Goal: Task Accomplishment & Management: Use online tool/utility

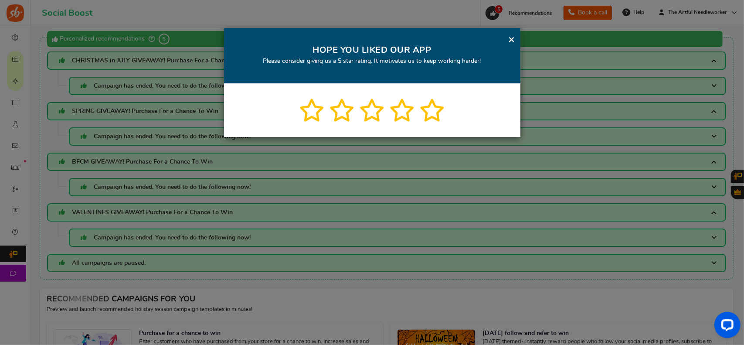
click at [509, 37] on link "×" at bounding box center [511, 39] width 7 height 11
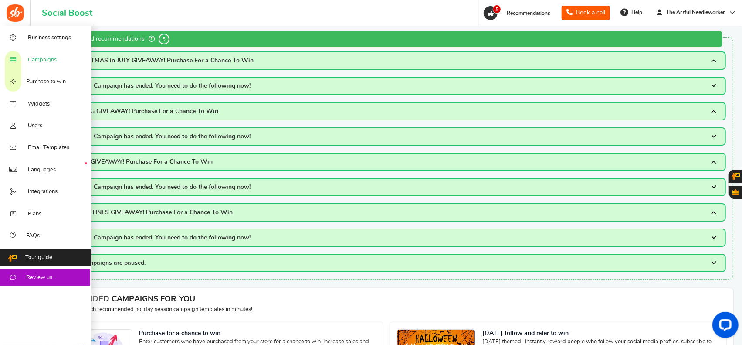
click at [44, 61] on span "Campaigns" at bounding box center [42, 60] width 29 height 8
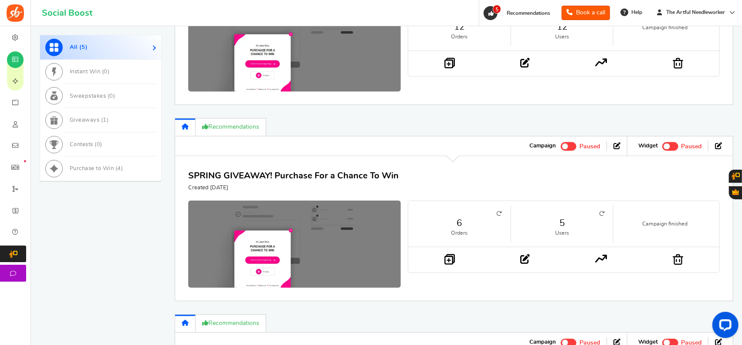
scroll to position [741, 0]
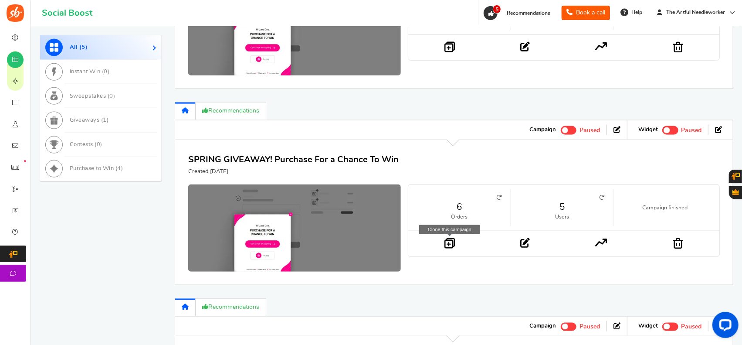
click at [450, 239] on icon at bounding box center [449, 242] width 10 height 11
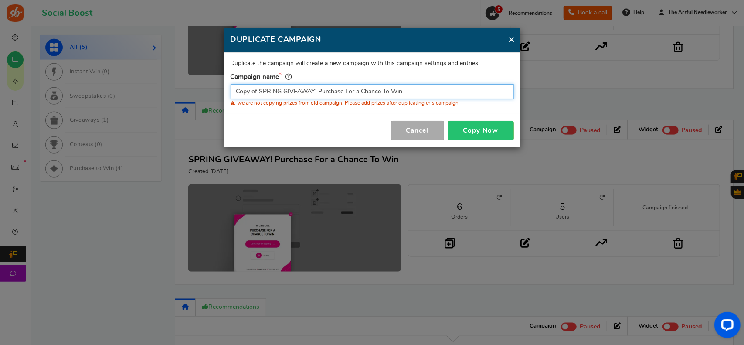
drag, startPoint x: 281, startPoint y: 92, endPoint x: 226, endPoint y: 93, distance: 55.3
click at [226, 93] on div "Duplicate the campaign will create a new campaign with this campaign settings a…" at bounding box center [372, 83] width 296 height 61
type input "AUTUMN GIVEAWAY! Purchase For a Chance To Win"
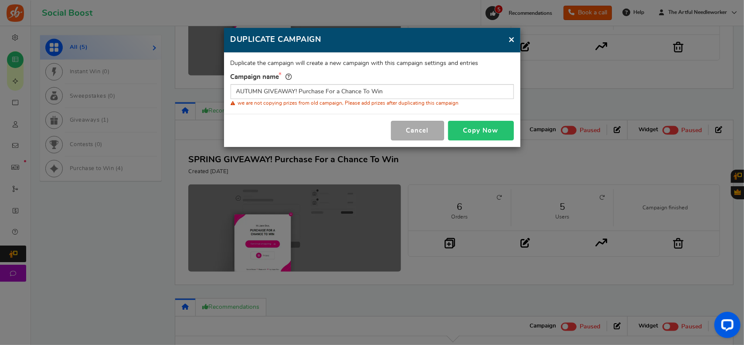
click at [489, 129] on button "Copy Now" at bounding box center [481, 131] width 66 height 20
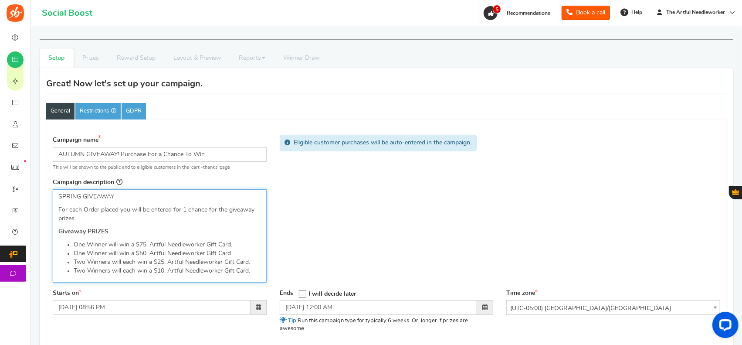
click at [59, 197] on p "SPRING GIVEAWAY" at bounding box center [159, 196] width 203 height 9
drag, startPoint x: 59, startPoint y: 197, endPoint x: 64, endPoint y: 196, distance: 5.3
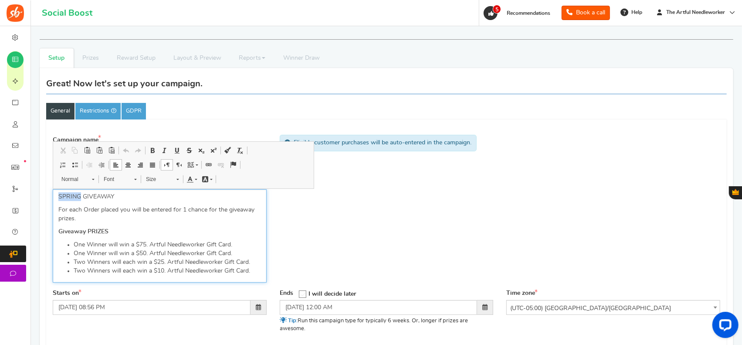
click at [64, 196] on p "SPRING GIVEAWAY" at bounding box center [159, 196] width 203 height 9
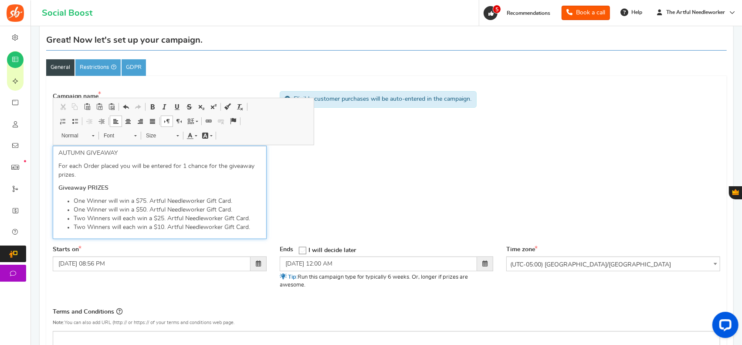
scroll to position [87, 0]
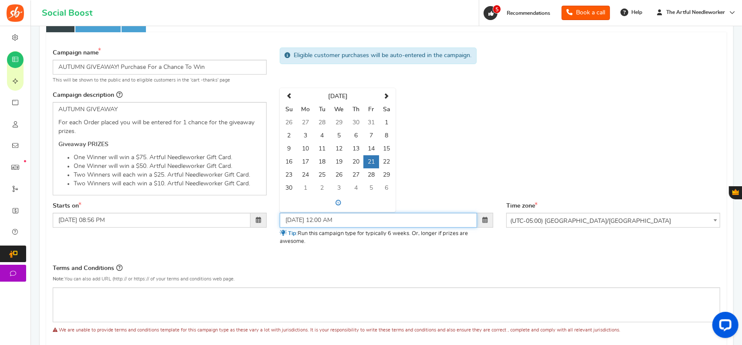
click at [349, 219] on input "[DATE] 12:00 AM" at bounding box center [379, 220] width 198 height 15
click at [288, 93] on span at bounding box center [289, 96] width 6 height 6
click at [387, 148] on td "18" at bounding box center [386, 148] width 15 height 13
type input "[DATE] 12:00 AM"
click at [387, 148] on td "18" at bounding box center [386, 148] width 15 height 13
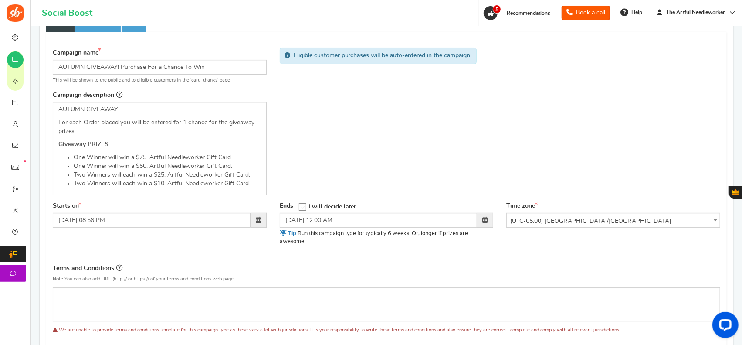
click at [392, 260] on div "Campaign name Display Title shown publicly AUTUMN GIVEAWAY! Purchase For a Chan…" at bounding box center [386, 241] width 667 height 397
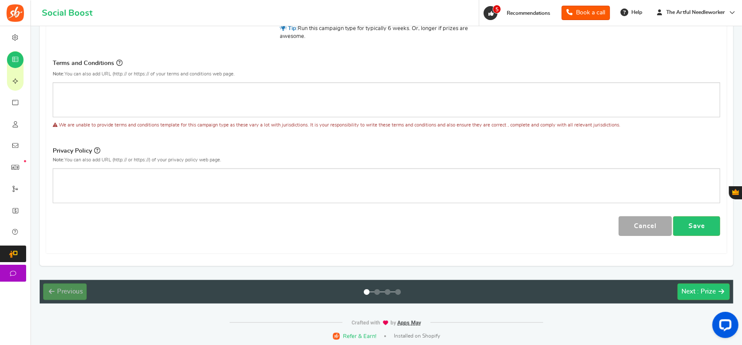
scroll to position [292, 0]
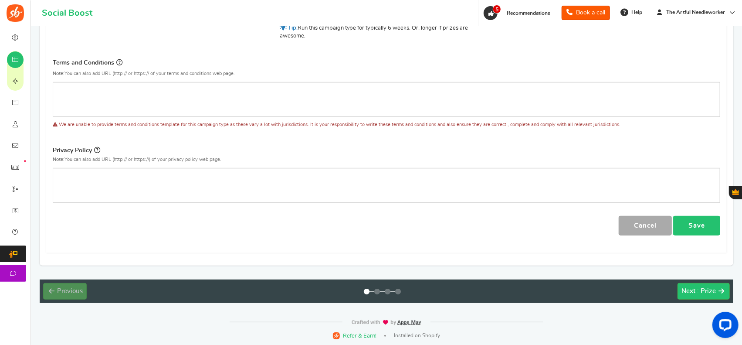
click at [700, 219] on link "Save" at bounding box center [696, 226] width 47 height 20
click at [697, 289] on div "Next : Prize" at bounding box center [698, 291] width 34 height 9
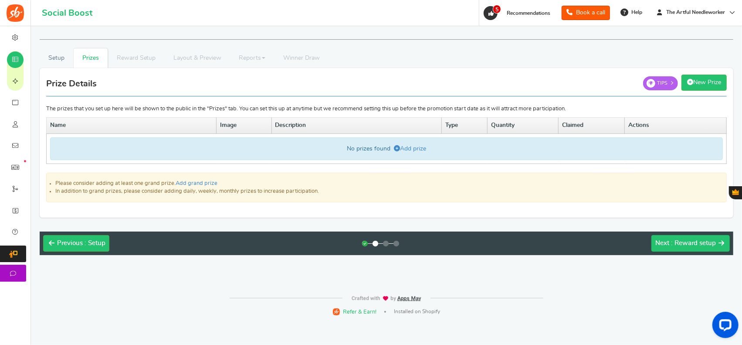
scroll to position [0, 0]
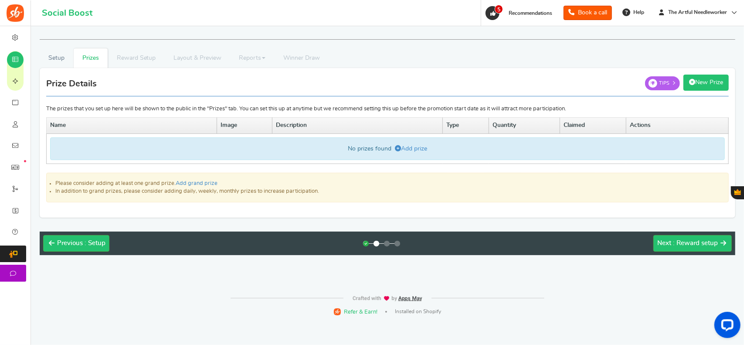
click at [705, 82] on link "New Prize" at bounding box center [705, 82] width 45 height 16
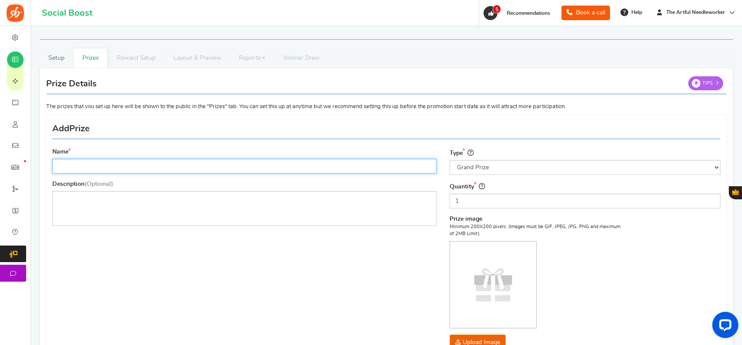
click at [89, 167] on input "Name" at bounding box center [244, 166] width 384 height 15
type input "$75. Gift Card"
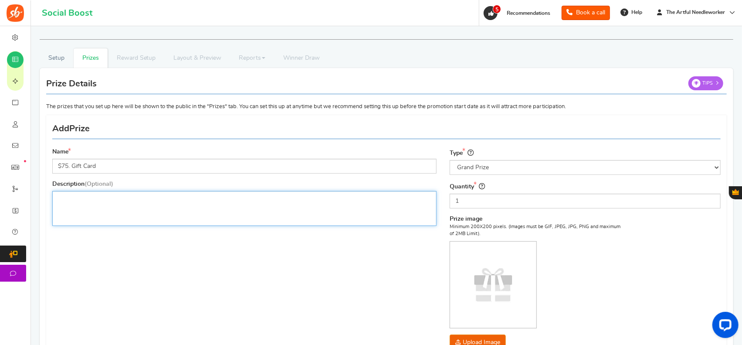
click at [84, 196] on p "Editor, prize_description" at bounding box center [244, 198] width 373 height 9
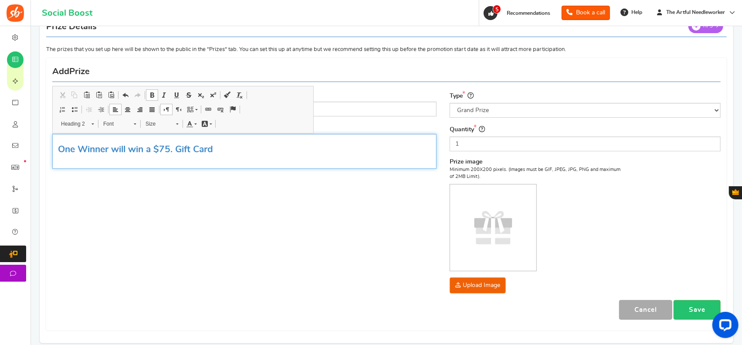
scroll to position [44, 0]
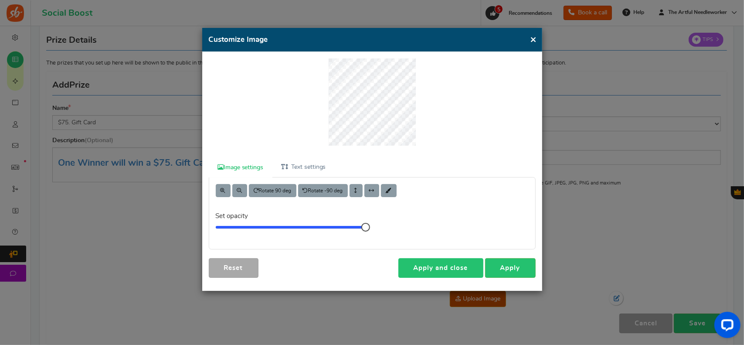
click at [449, 267] on link "Apply and close" at bounding box center [440, 268] width 85 height 20
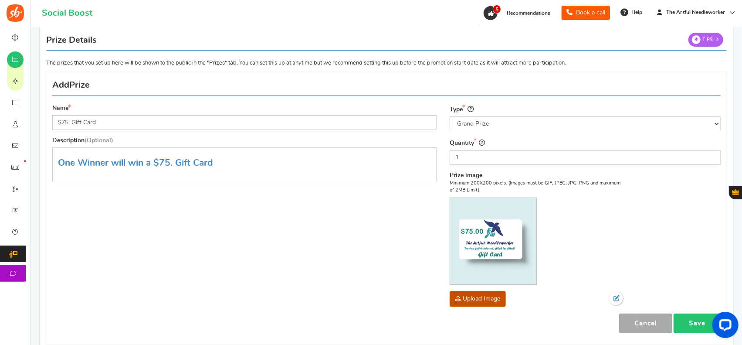
click at [694, 318] on link "Save" at bounding box center [696, 323] width 47 height 20
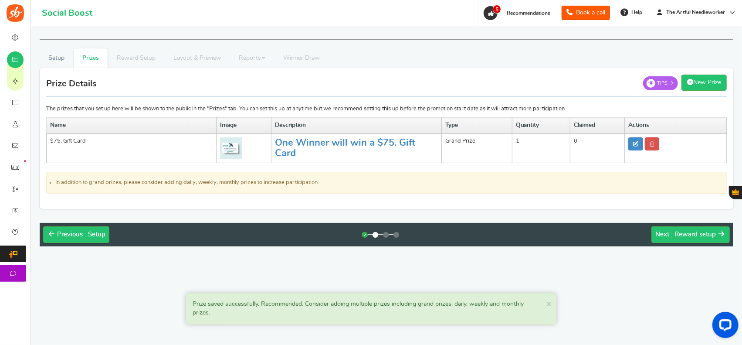
scroll to position [0, 0]
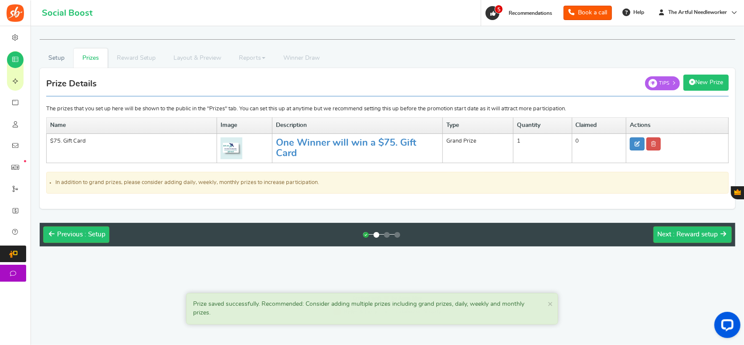
click at [702, 80] on link "New Prize" at bounding box center [705, 82] width 45 height 16
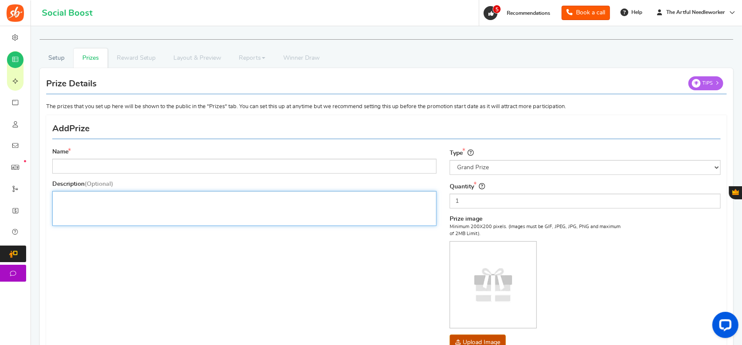
click at [70, 199] on div "Editor, prize_description" at bounding box center [244, 208] width 384 height 35
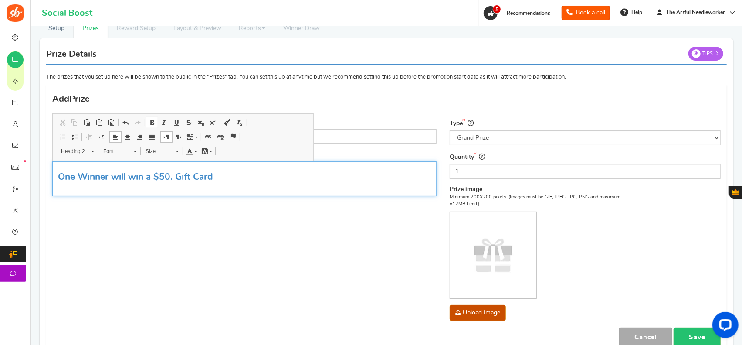
scroll to position [44, 0]
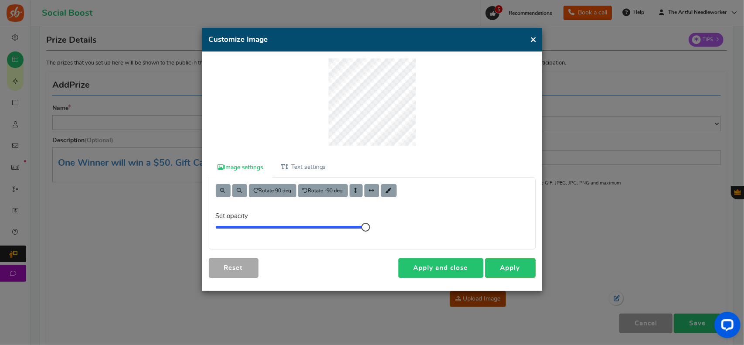
click at [447, 266] on link "Apply and close" at bounding box center [440, 268] width 85 height 20
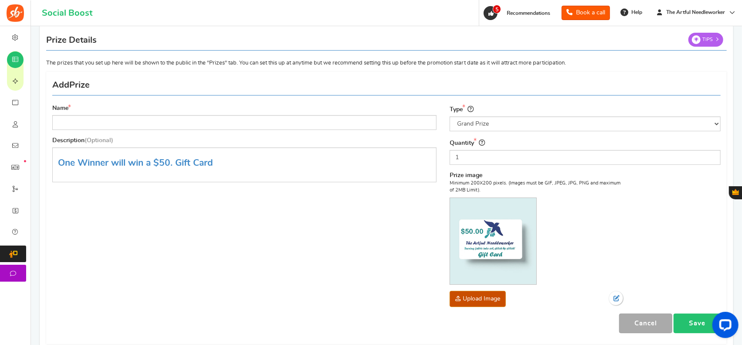
click at [687, 317] on link "Save" at bounding box center [696, 323] width 47 height 20
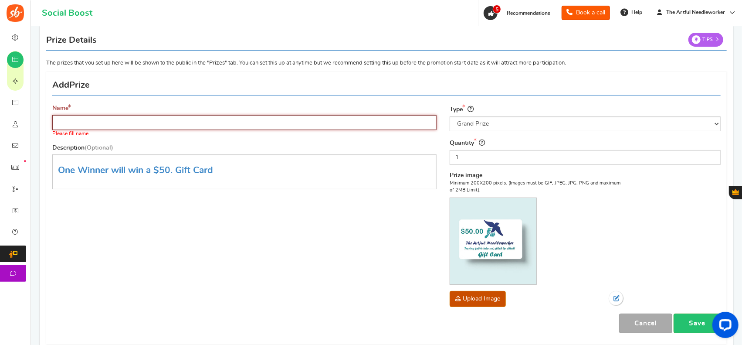
click at [78, 120] on input "Name" at bounding box center [244, 122] width 384 height 15
type input "$[DOMAIN_NAME] Card"
click at [694, 320] on link "Save" at bounding box center [696, 323] width 47 height 20
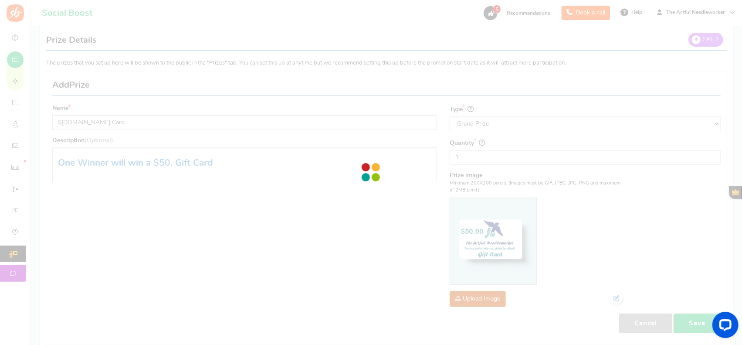
scroll to position [0, 0]
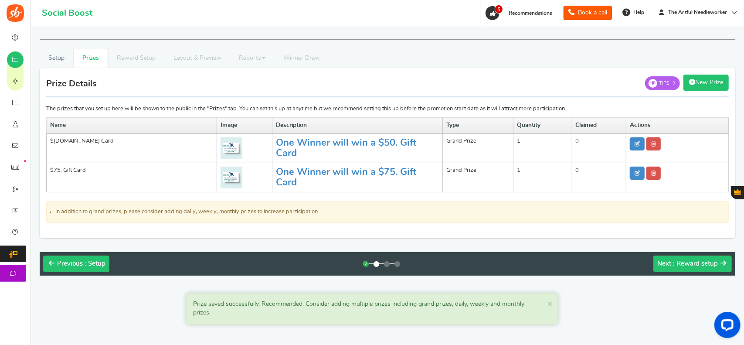
click at [704, 82] on link "New Prize" at bounding box center [705, 82] width 45 height 16
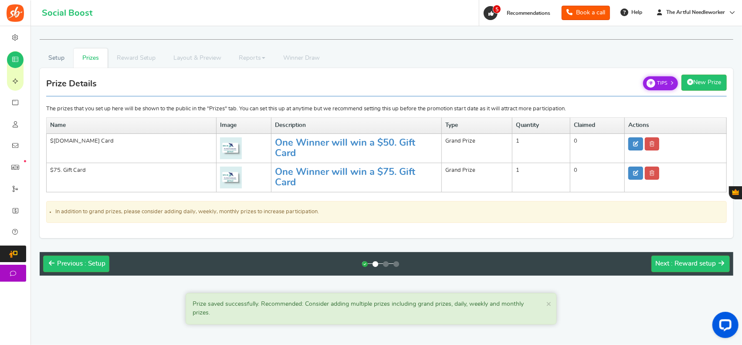
click at [667, 82] on span "Tips" at bounding box center [662, 83] width 10 height 7
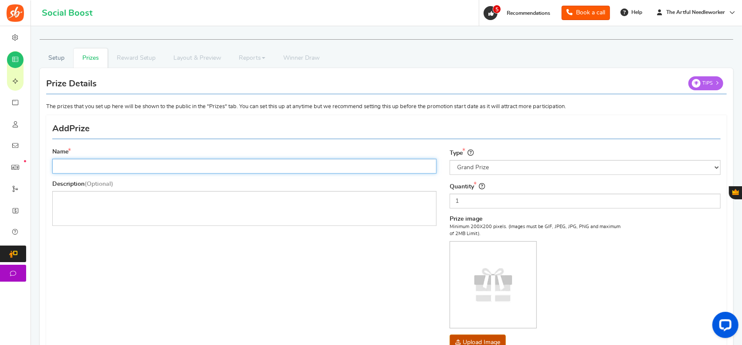
click at [118, 164] on input "Name" at bounding box center [244, 166] width 384 height 15
type input "$25. Gift Card"
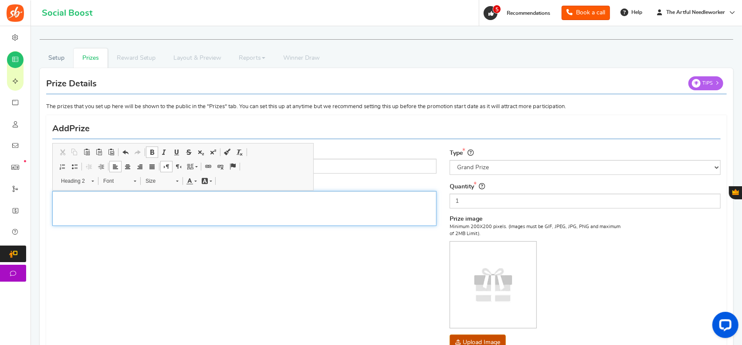
click at [73, 200] on div "Editor, prize_description" at bounding box center [244, 208] width 384 height 35
click at [224, 204] on h2 "Two Winners will win a $25. Gift Card" at bounding box center [244, 206] width 373 height 10
drag, startPoint x: 224, startPoint y: 204, endPoint x: 52, endPoint y: 204, distance: 171.6
click at [52, 204] on div "Two Winners will win a $25. Gift Card" at bounding box center [244, 208] width 384 height 35
copy link "Two Winners will win a $25. Gift Card"
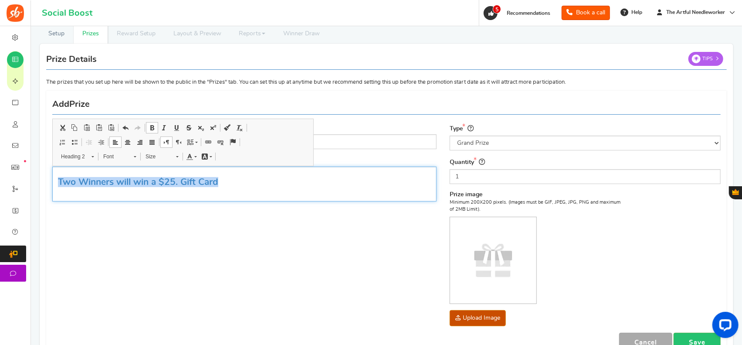
scroll to position [44, 0]
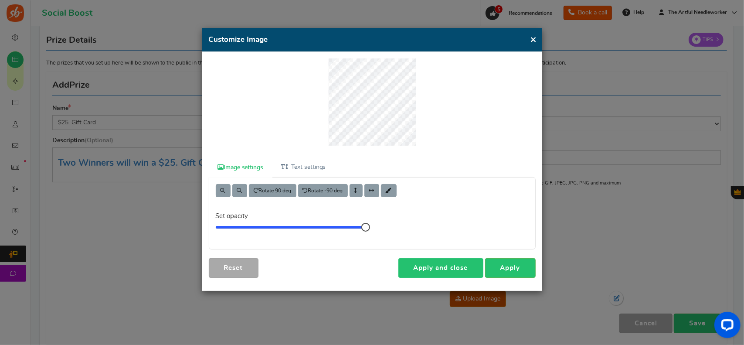
click at [452, 266] on link "Apply and close" at bounding box center [440, 268] width 85 height 20
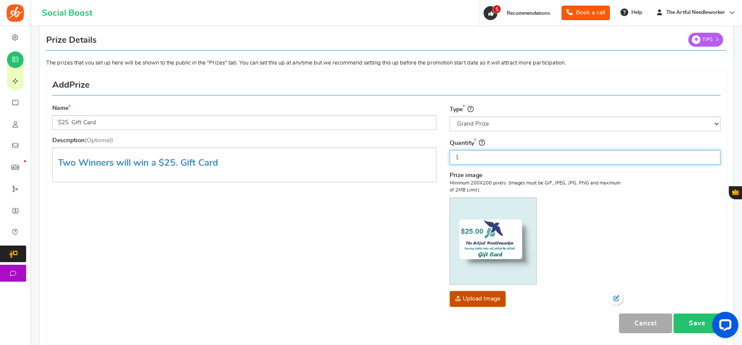
click at [460, 156] on input "1" at bounding box center [585, 157] width 271 height 15
drag, startPoint x: 459, startPoint y: 156, endPoint x: 451, endPoint y: 156, distance: 7.8
click at [451, 156] on input "1" at bounding box center [585, 157] width 271 height 15
type input "2"
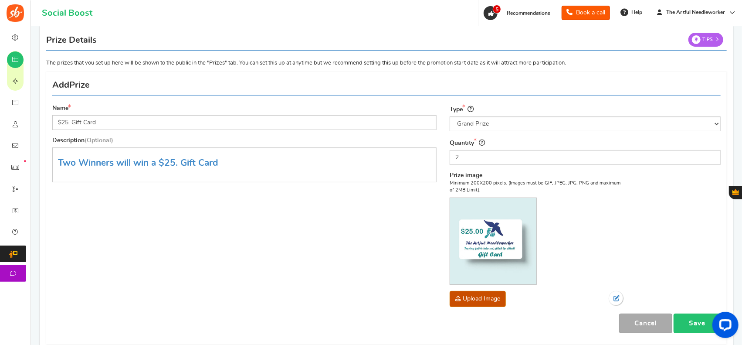
click at [696, 322] on link "Save" at bounding box center [696, 323] width 47 height 20
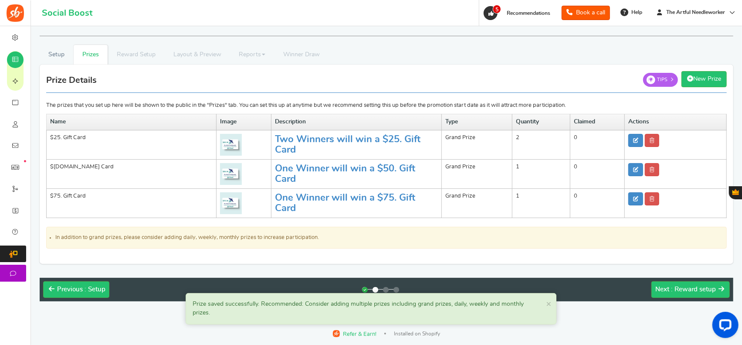
scroll to position [1, 0]
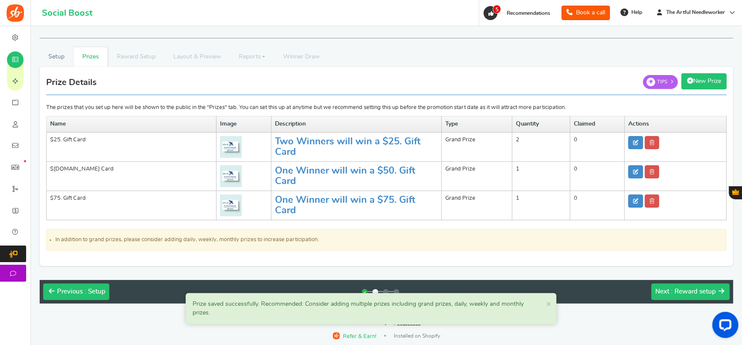
click at [701, 81] on link "New Prize" at bounding box center [703, 81] width 45 height 16
type input "1"
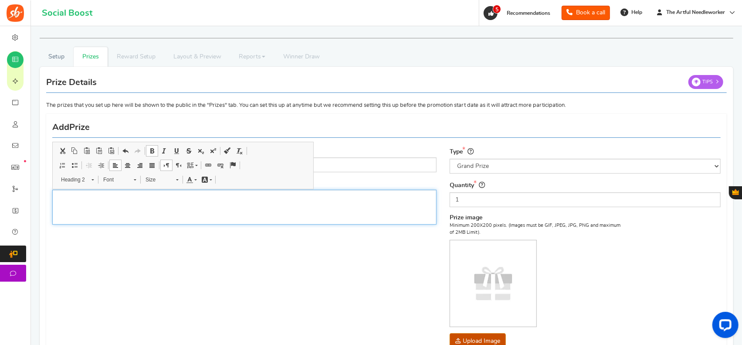
click at [71, 204] on div "Editor, prize_description" at bounding box center [244, 206] width 384 height 35
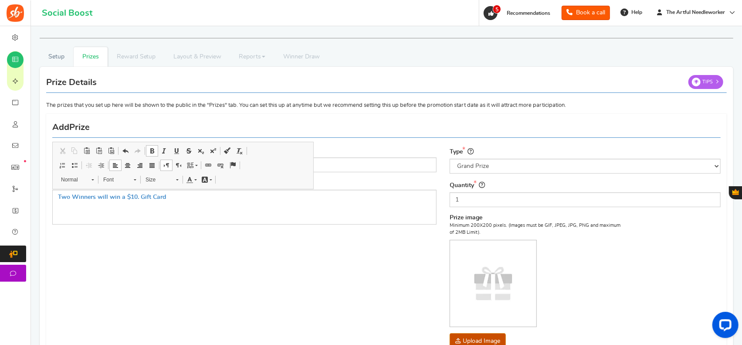
click at [298, 264] on div "Name Description (Optional) Two Winners will win a $10. Gift Card Type Select t…" at bounding box center [386, 250] width 681 height 264
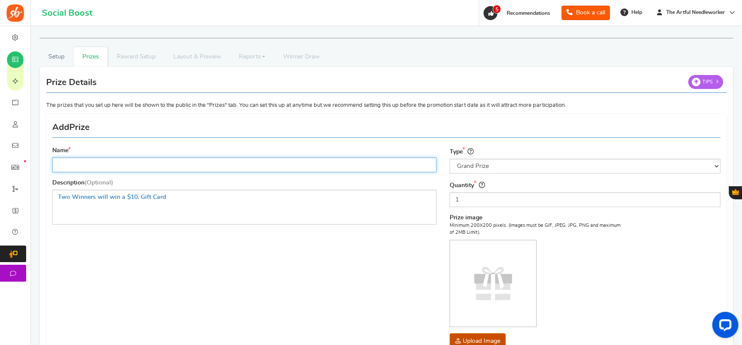
click at [77, 165] on input "Name" at bounding box center [244, 164] width 384 height 15
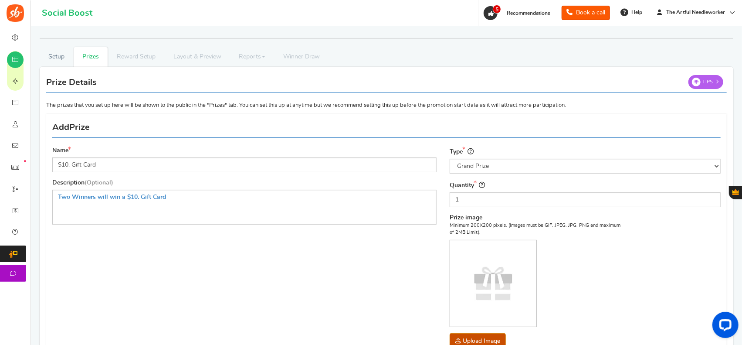
click at [485, 278] on img at bounding box center [493, 283] width 86 height 86
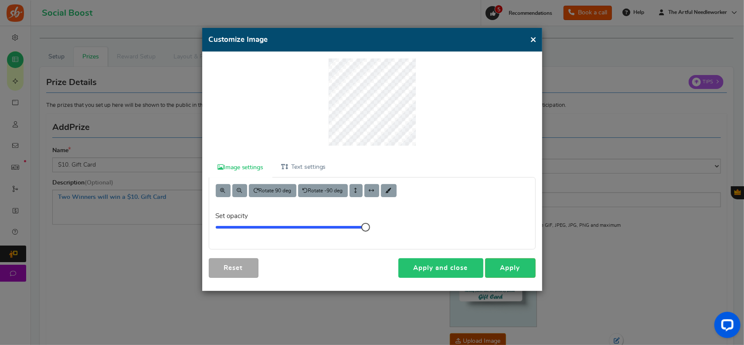
click at [456, 265] on link "Apply and close" at bounding box center [440, 268] width 85 height 20
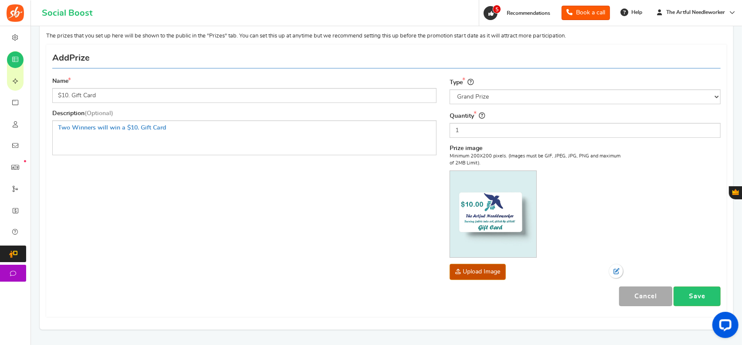
scroll to position [88, 0]
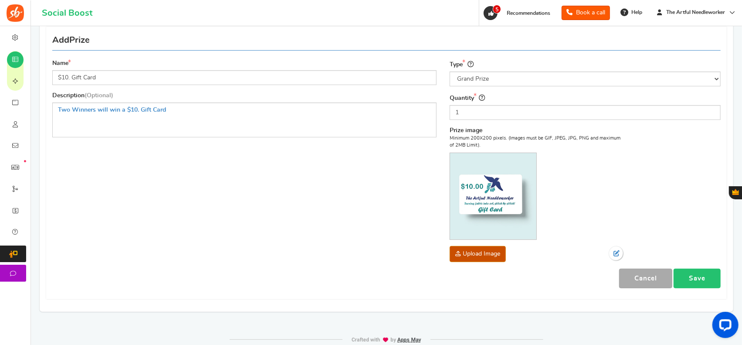
click at [687, 275] on link "Save" at bounding box center [696, 278] width 47 height 20
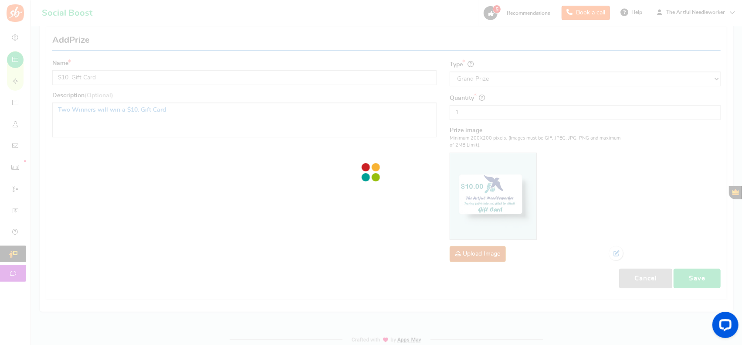
click at [687, 275] on div "View less View more NOTE: Social Boost plugin is deleted or deactivated. Please…" at bounding box center [371, 151] width 742 height 426
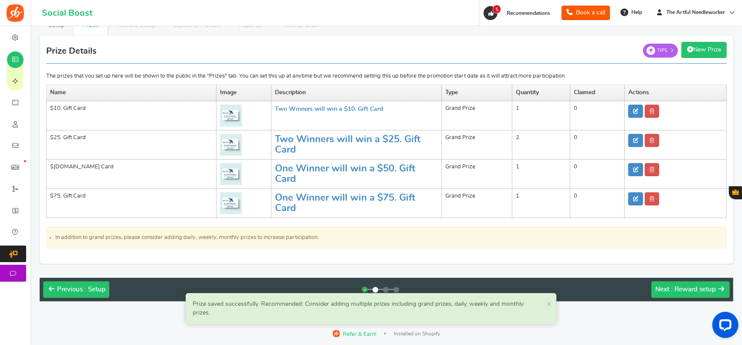
scroll to position [30, 0]
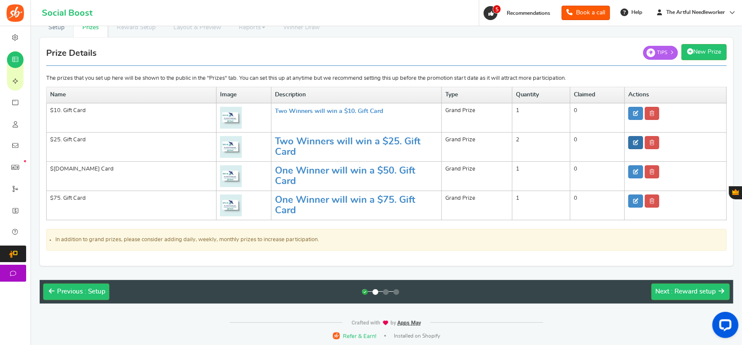
click at [636, 141] on icon at bounding box center [635, 142] width 5 height 5
type input "$25. Gift Card"
type input "2"
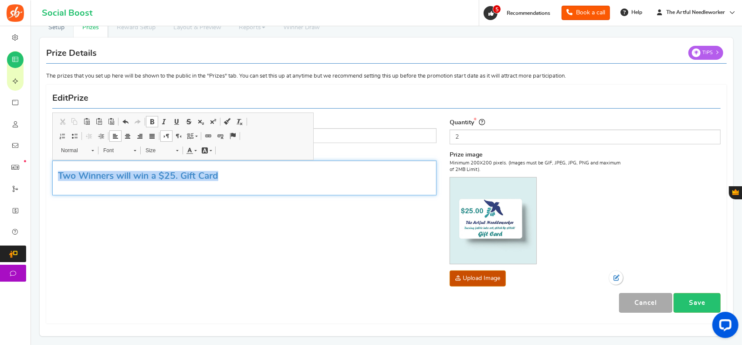
drag, startPoint x: 228, startPoint y: 178, endPoint x: 57, endPoint y: 173, distance: 171.7
click at [57, 173] on div "Two Winners will win a $25. Gift Card" at bounding box center [244, 177] width 384 height 35
copy link "Two Winners will win a $25. Gift Card"
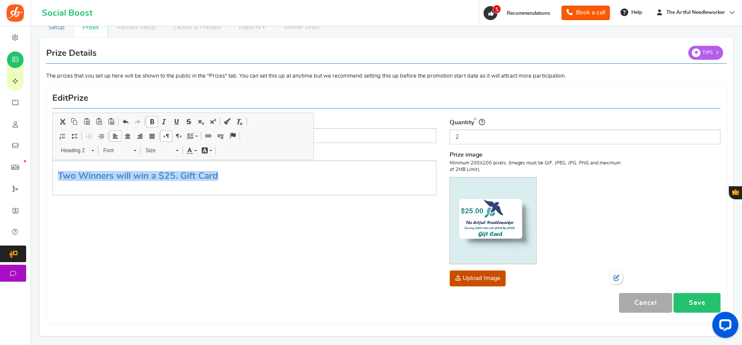
click at [700, 298] on link "Save" at bounding box center [696, 303] width 47 height 20
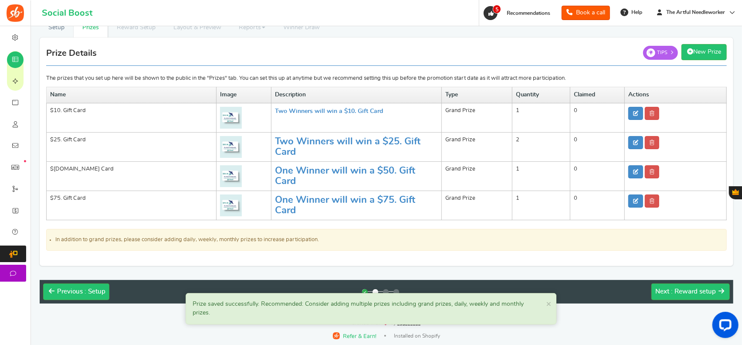
click at [337, 115] on td "Two Winners will win a $10. Gift Card" at bounding box center [356, 117] width 170 height 29
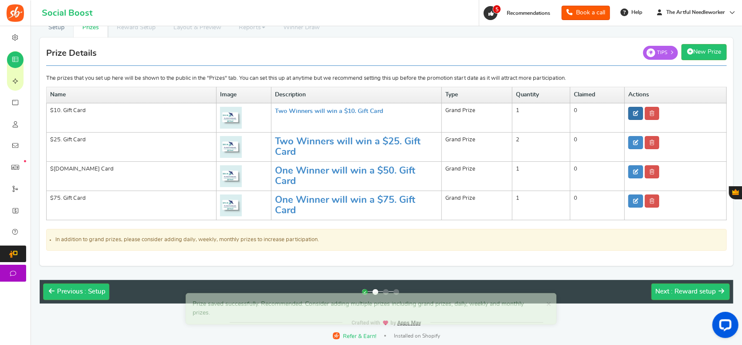
click at [634, 111] on icon at bounding box center [635, 113] width 5 height 5
type input "$10. Gift Card"
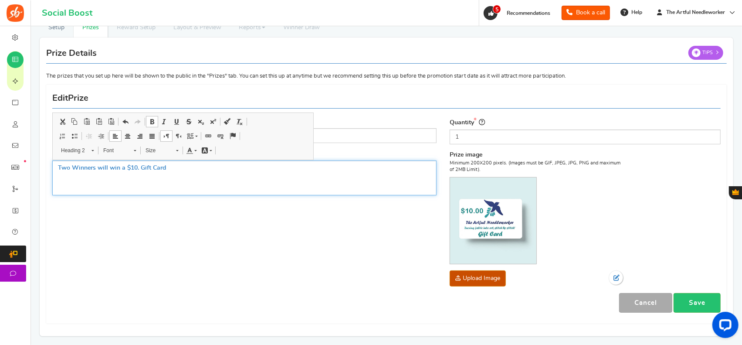
click at [184, 169] on p "Two Winners will win a $10. Gift Card" at bounding box center [244, 167] width 373 height 9
drag, startPoint x: 55, startPoint y: 165, endPoint x: 293, endPoint y: 162, distance: 237.9
click at [293, 162] on div "Two Winners will win a $10. Gift Card Two Winners will win a $25. Gift Card" at bounding box center [244, 177] width 384 height 35
click at [178, 149] on span at bounding box center [177, 149] width 2 height 8
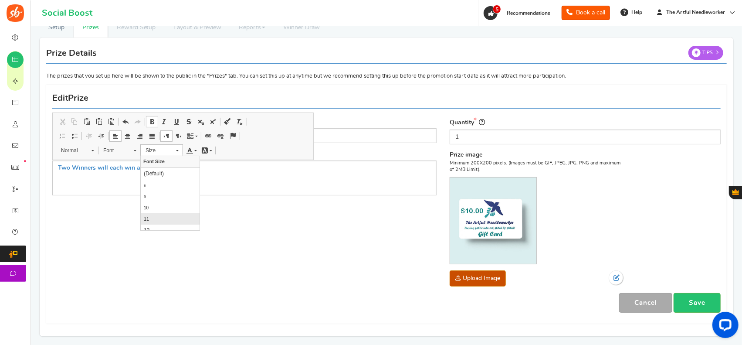
scroll to position [44, 0]
click at [150, 210] on span "16" at bounding box center [147, 209] width 8 height 7
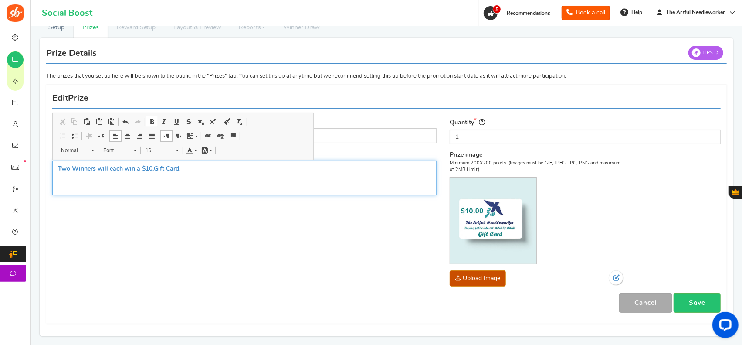
scroll to position [0, 0]
click at [56, 167] on div "Two Winners will each win a $10. Gift Card. ​​​​​​​" at bounding box center [244, 177] width 384 height 35
drag, startPoint x: 59, startPoint y: 166, endPoint x: 186, endPoint y: 166, distance: 126.8
click at [186, 166] on p "Two Winners will each win a $10. Gift Card." at bounding box center [244, 168] width 373 height 10
click at [177, 151] on span at bounding box center [177, 149] width 2 height 8
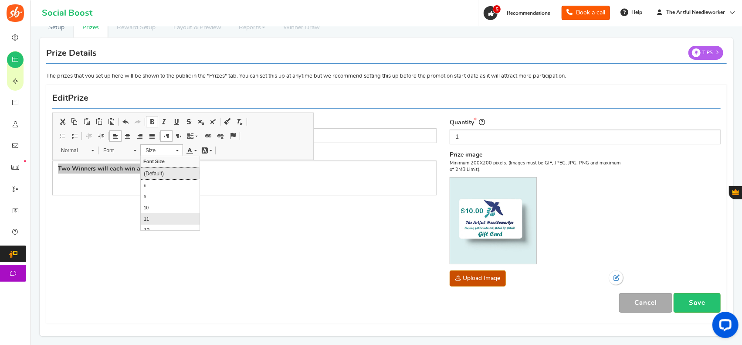
scroll to position [44, 0]
click at [152, 206] on link "16" at bounding box center [169, 210] width 59 height 13
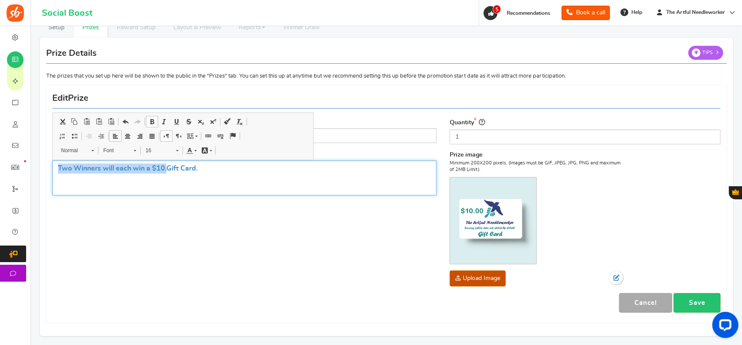
scroll to position [0, 0]
click at [176, 151] on span at bounding box center [177, 149] width 2 height 8
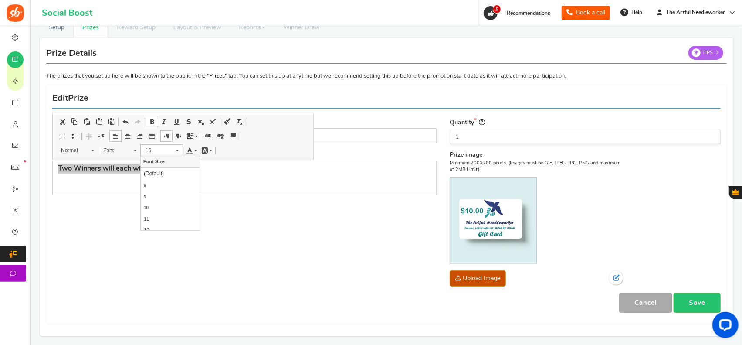
scroll to position [61, 0]
click at [155, 220] on link "20" at bounding box center [169, 220] width 59 height 15
drag, startPoint x: 14, startPoint y: 64, endPoint x: 155, endPoint y: 220, distance: 209.7
click at [155, 220] on div "Name $10. Gift Card Description (Optional) Two Winners will each win a $10. Gif…" at bounding box center [386, 204] width 681 height 230
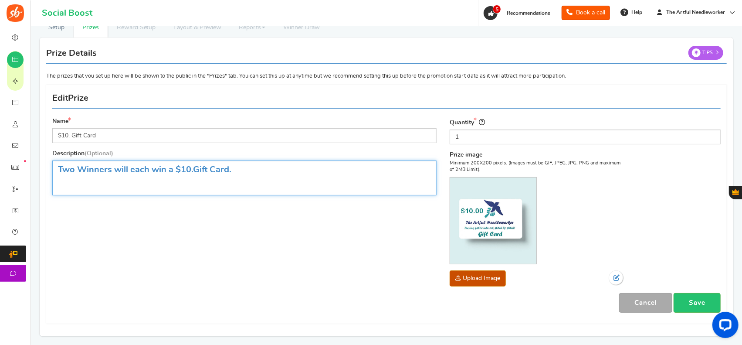
click at [259, 185] on div "Two Winners will each win a $10. Gift Card." at bounding box center [244, 177] width 384 height 35
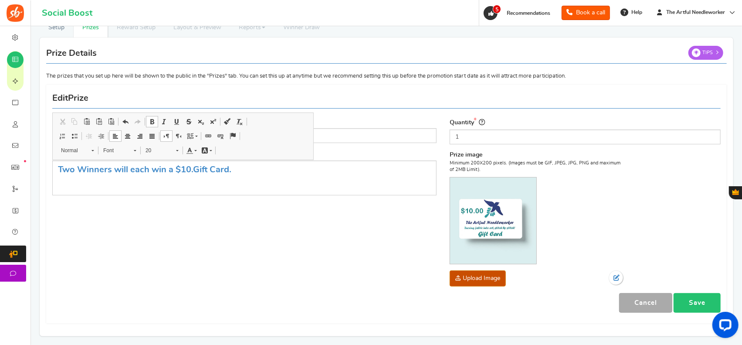
click at [704, 298] on link "Save" at bounding box center [696, 303] width 47 height 20
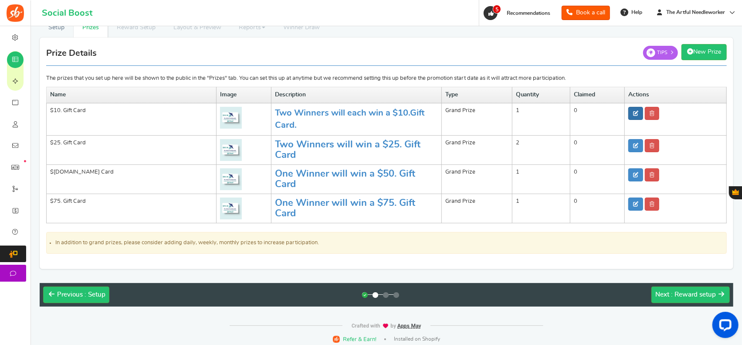
click at [635, 111] on icon at bounding box center [635, 113] width 5 height 5
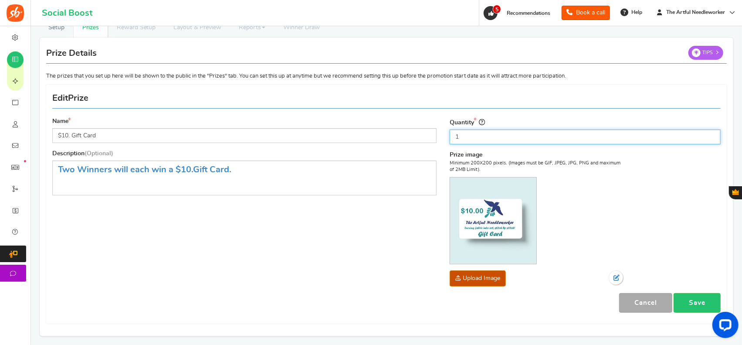
drag, startPoint x: 461, startPoint y: 136, endPoint x: 452, endPoint y: 136, distance: 8.7
click at [454, 136] on input "1" at bounding box center [585, 136] width 271 height 15
click at [452, 136] on input "1" at bounding box center [585, 136] width 271 height 15
type input "2"
click at [693, 301] on link "Save" at bounding box center [696, 303] width 47 height 20
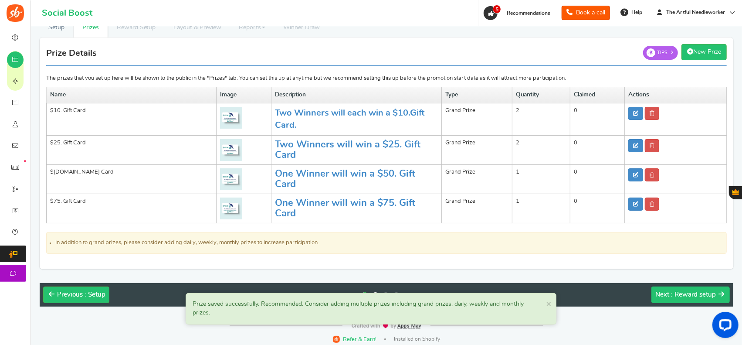
click at [700, 293] on span ": Reward setup" at bounding box center [693, 294] width 45 height 7
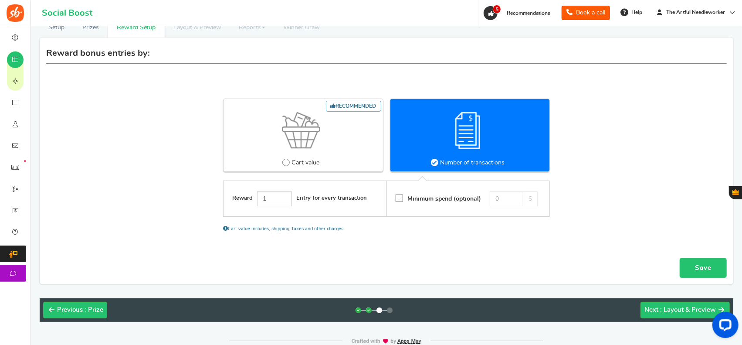
click at [692, 266] on link "Save" at bounding box center [703, 268] width 47 height 20
click at [691, 309] on span ": Layout & Preview" at bounding box center [688, 309] width 56 height 7
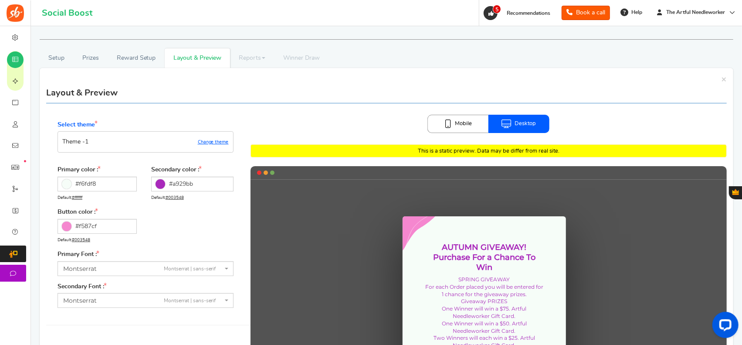
click at [66, 183] on icon at bounding box center [67, 184] width 10 height 10
click at [66, 183] on input "#f6fdf8" at bounding box center [97, 183] width 79 height 15
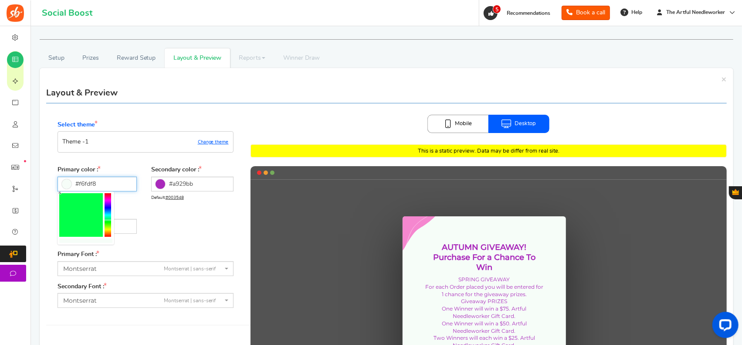
type input "#010a03"
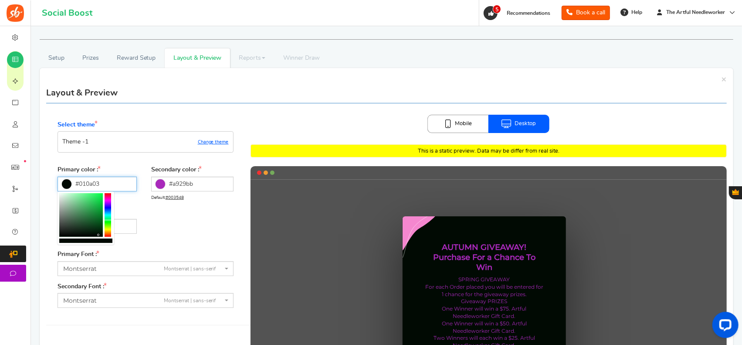
click at [98, 235] on div at bounding box center [81, 215] width 44 height 44
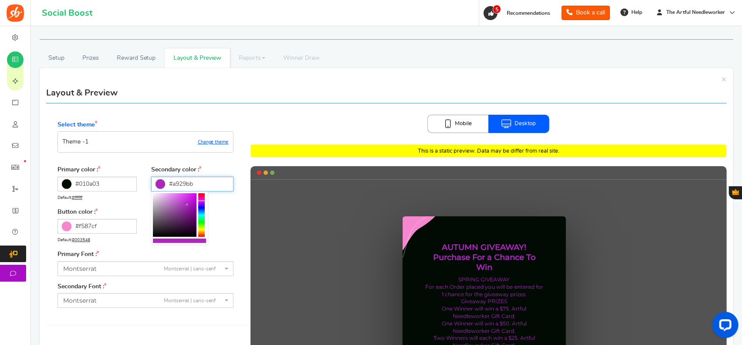
click at [166, 183] on input "#a929bb" at bounding box center [192, 183] width 82 height 15
drag, startPoint x: 166, startPoint y: 183, endPoint x: 159, endPoint y: 183, distance: 7.4
click at [159, 183] on label "#a929bb" at bounding box center [192, 183] width 82 height 15
click at [159, 183] on input "#a929bb" at bounding box center [192, 183] width 82 height 15
click at [162, 183] on label "#a929bb" at bounding box center [192, 183] width 82 height 15
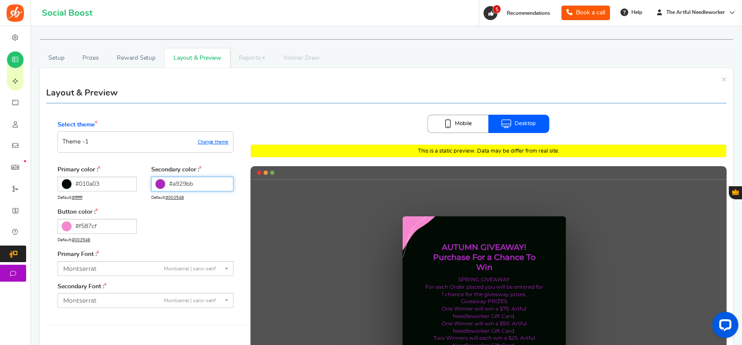
click at [162, 183] on input "#a929bb" at bounding box center [192, 183] width 82 height 15
click at [162, 183] on icon at bounding box center [161, 184] width 10 height 10
click at [162, 183] on input "#a929bb" at bounding box center [192, 183] width 82 height 15
click at [162, 183] on icon at bounding box center [161, 184] width 10 height 10
click at [162, 183] on input "#a929bb" at bounding box center [192, 183] width 82 height 15
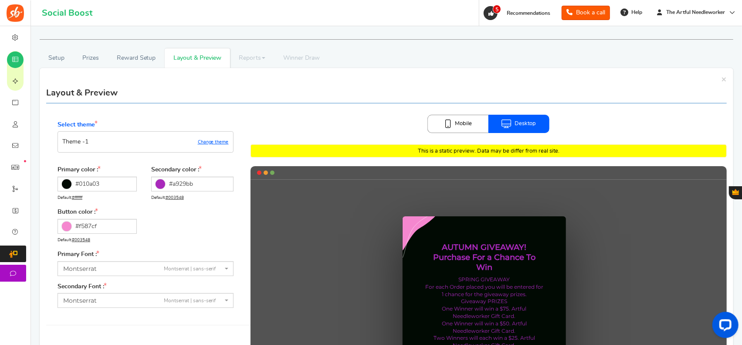
click at [158, 183] on icon at bounding box center [161, 184] width 10 height 10
click at [158, 183] on input "#a929bb" at bounding box center [192, 183] width 82 height 15
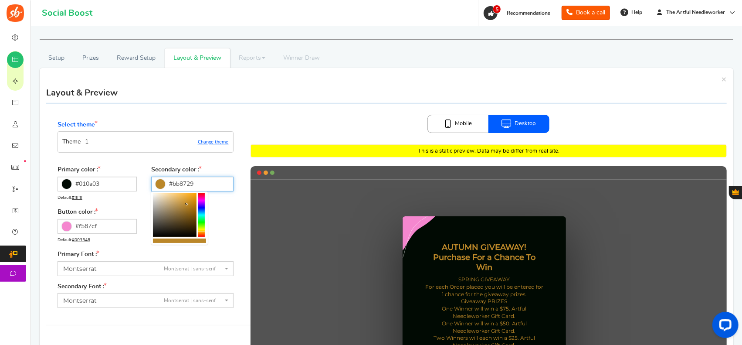
click at [202, 232] on div at bounding box center [201, 215] width 7 height 44
type input "#dd9b23"
click at [189, 199] on div at bounding box center [175, 215] width 44 height 44
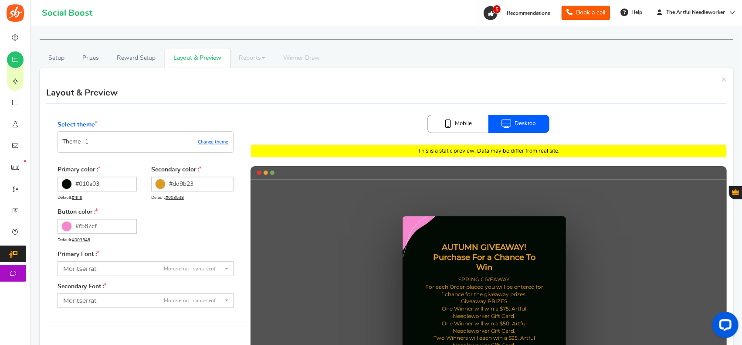
click at [220, 237] on div "Primary color : #010a03 Default: #ffffff Secondary color : #dd9b23 Default: #00…" at bounding box center [146, 208] width 176 height 85
click at [71, 226] on icon at bounding box center [67, 226] width 10 height 10
click at [71, 226] on input "#f587cf" at bounding box center [97, 226] width 79 height 15
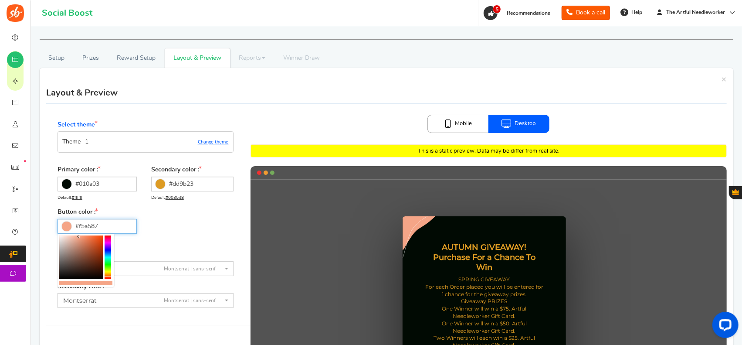
click at [108, 277] on div at bounding box center [108, 257] width 7 height 44
type input "#ff5919"
click at [98, 235] on div at bounding box center [81, 257] width 44 height 44
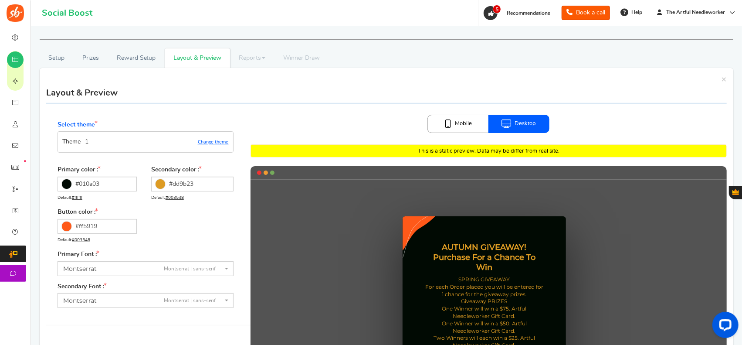
click at [168, 239] on div "Primary color : #010a03 Default: #ffffff Secondary color : #dd9b23 Default: #00…" at bounding box center [146, 208] width 176 height 85
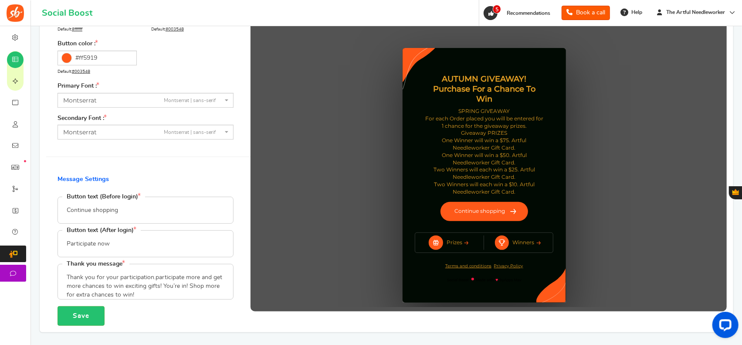
scroll to position [218, 0]
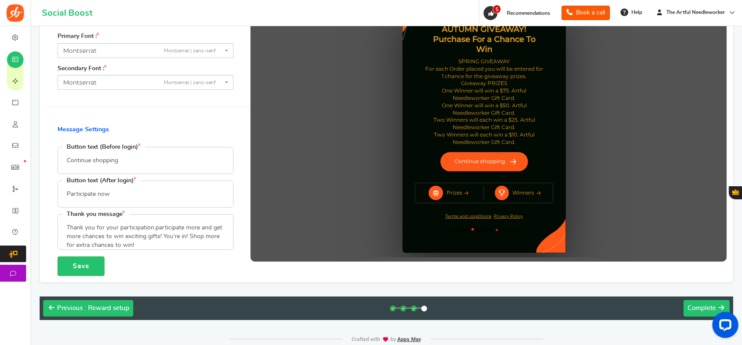
click at [696, 304] on span "Complete" at bounding box center [701, 307] width 28 height 7
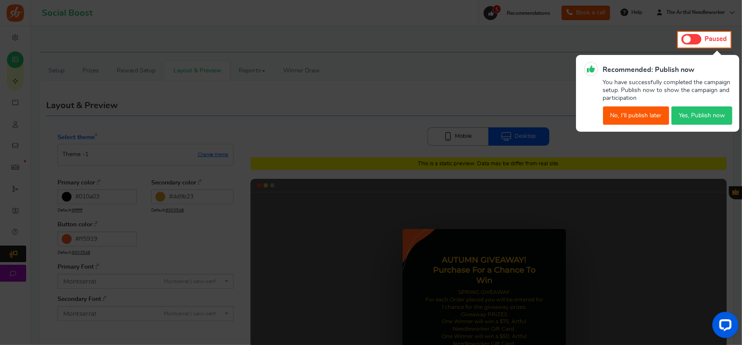
scroll to position [0, 0]
click at [697, 114] on button "Yes, Publish now" at bounding box center [701, 115] width 61 height 18
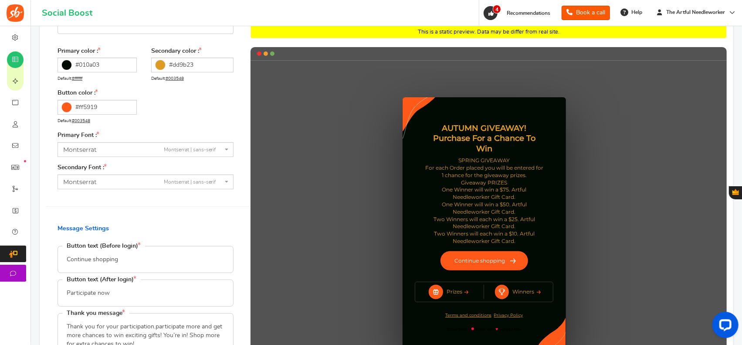
scroll to position [219, 0]
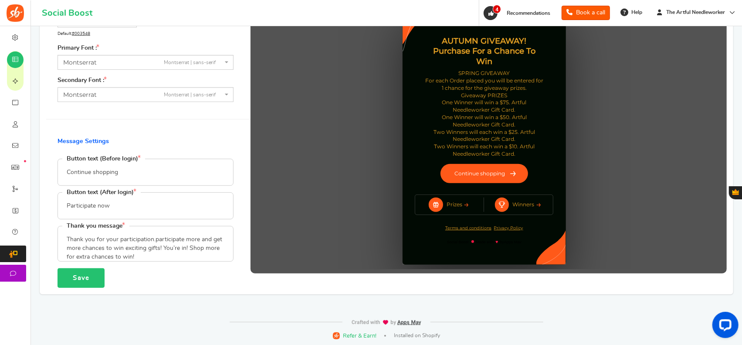
click at [84, 271] on button "Save" at bounding box center [81, 278] width 47 height 20
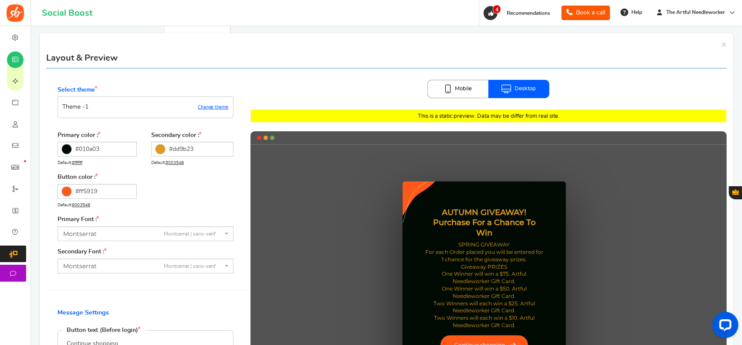
scroll to position [44, 0]
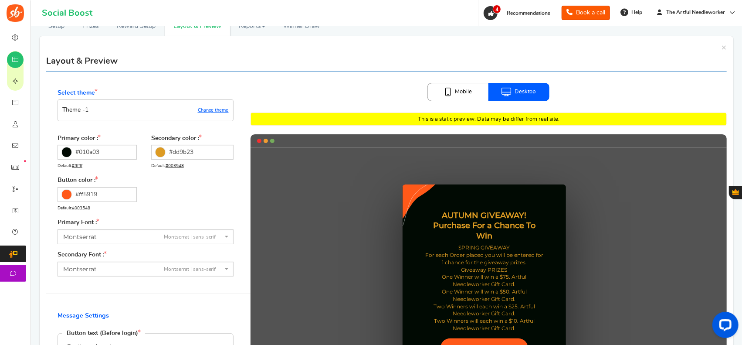
click at [462, 89] on link "Mobile" at bounding box center [457, 92] width 61 height 18
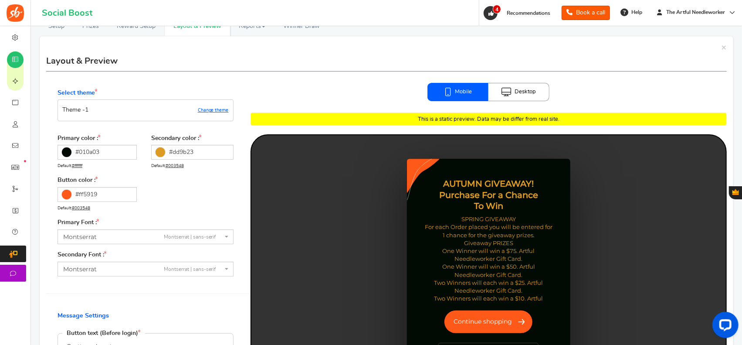
click at [529, 89] on link "Desktop" at bounding box center [518, 92] width 61 height 18
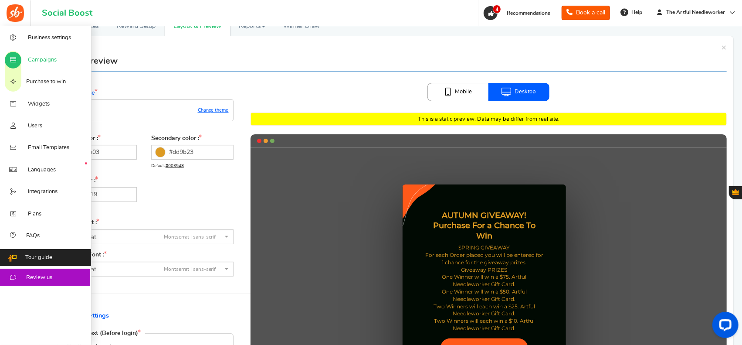
click at [40, 61] on span "Campaigns" at bounding box center [42, 60] width 29 height 8
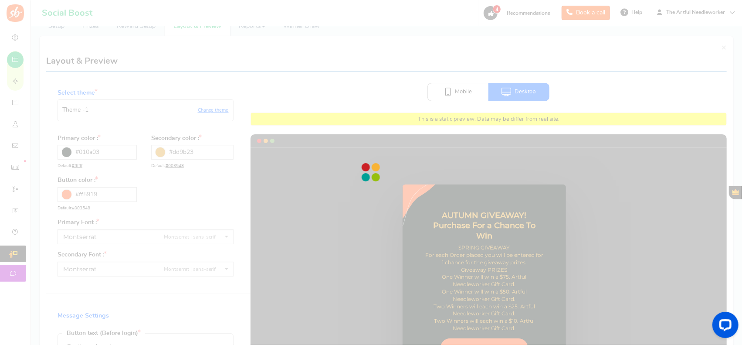
click at [40, 61] on div "View less View more NOTE: Social Boost plugin is deleted or deactivated. Please…" at bounding box center [371, 251] width 742 height 538
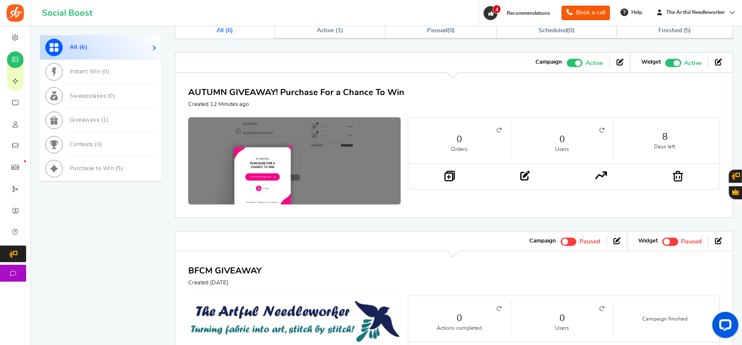
scroll to position [392, 0]
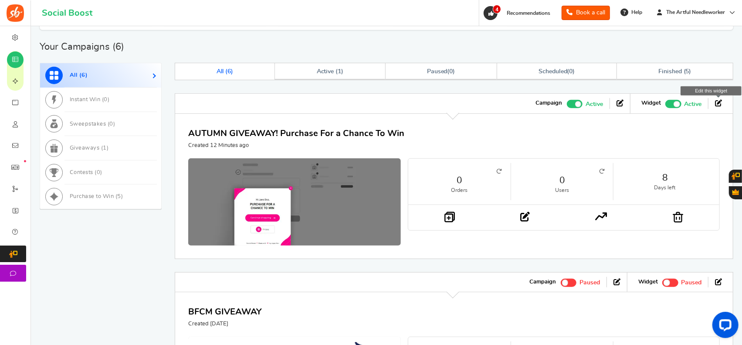
click at [716, 99] on icon at bounding box center [718, 102] width 7 height 7
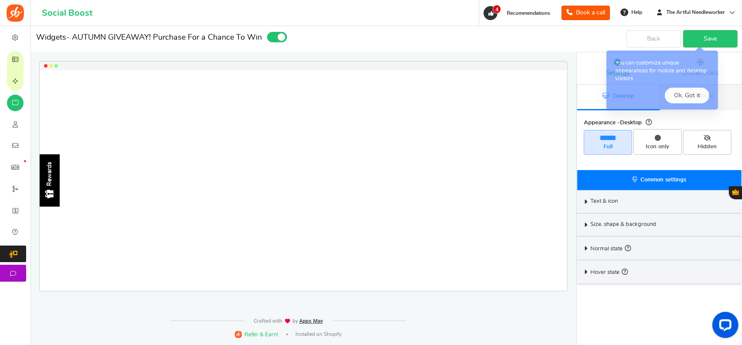
select select "left-side-drawer"
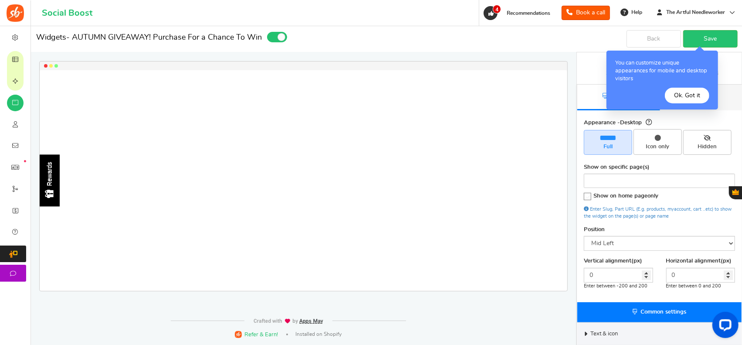
click at [696, 94] on button "Ok. Got it" at bounding box center [687, 96] width 44 height 16
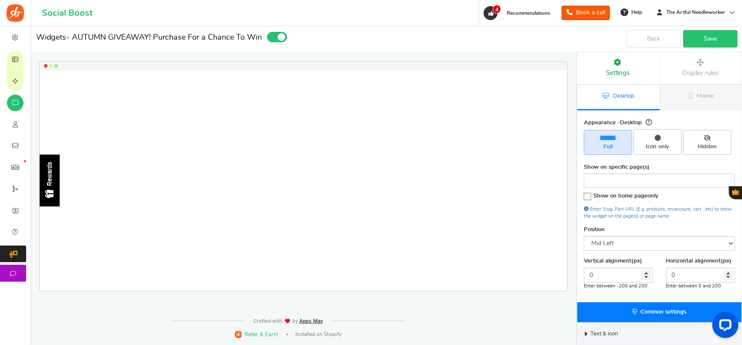
click at [53, 179] on div "Rewards" at bounding box center [49, 174] width 7 height 24
click at [700, 37] on link "Save" at bounding box center [710, 38] width 54 height 17
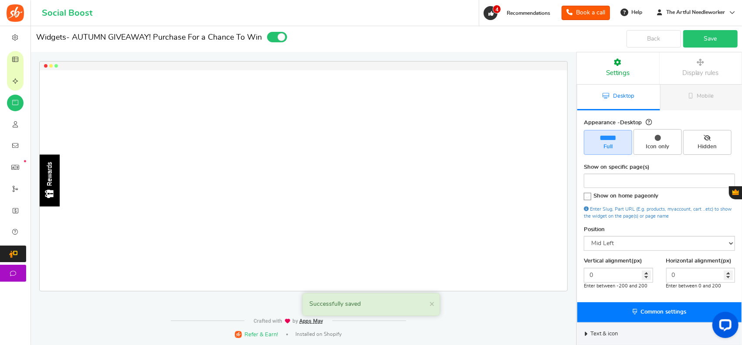
click at [706, 36] on link "Save" at bounding box center [710, 38] width 54 height 17
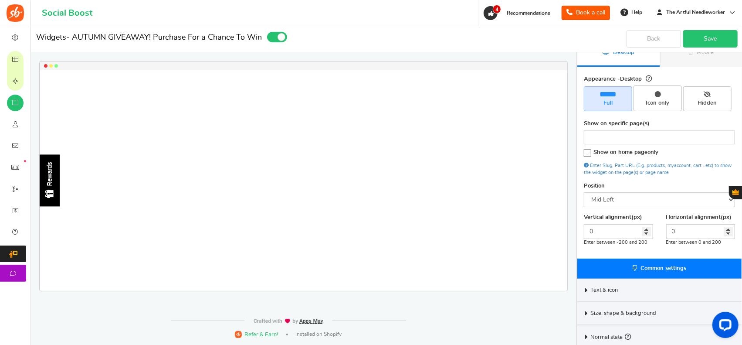
scroll to position [69, 0]
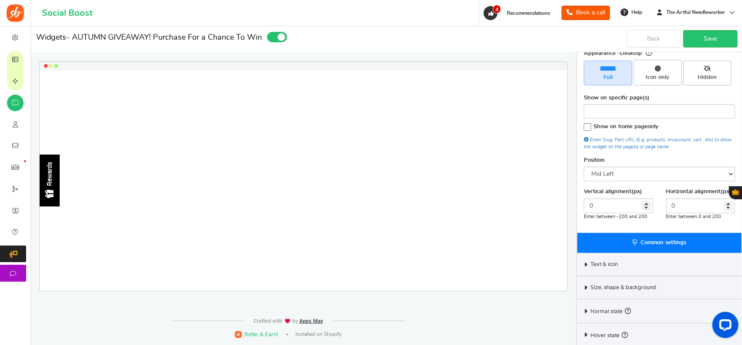
click at [651, 242] on span "Common settings" at bounding box center [663, 243] width 46 height 6
click at [590, 125] on icon at bounding box center [587, 127] width 7 height 7
click at [585, 125] on input "Show on home page only" at bounding box center [585, 128] width 0 height 6
click at [588, 123] on icon at bounding box center [587, 126] width 7 height 7
click at [585, 125] on input "Show on home page only" at bounding box center [585, 128] width 0 height 6
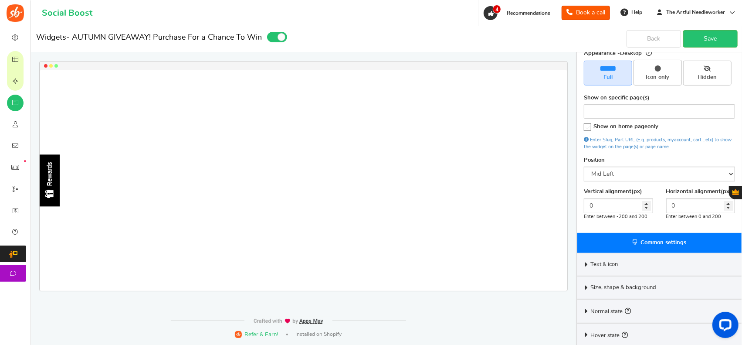
click at [588, 124] on icon at bounding box center [587, 127] width 7 height 7
click at [585, 125] on input "Show on home page only" at bounding box center [585, 128] width 0 height 6
click at [252, 133] on div "Rewards Loading.. × To configure LightBox layout please Click here" at bounding box center [304, 180] width 528 height 220
click at [702, 33] on link "Save" at bounding box center [710, 38] width 54 height 17
